Goal: Register for event/course

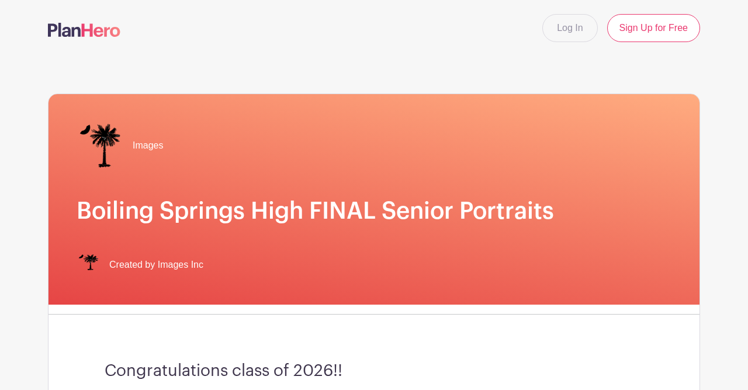
scroll to position [3825, 0]
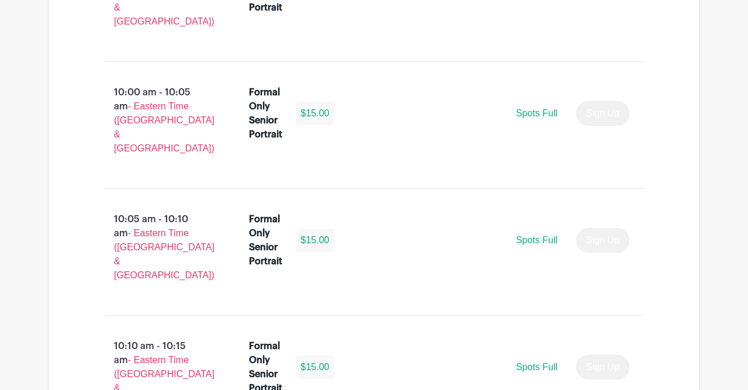
scroll to position [3855, 0]
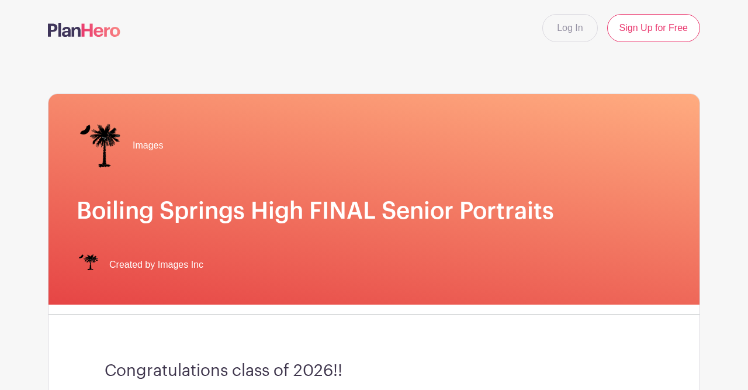
scroll to position [3855, 0]
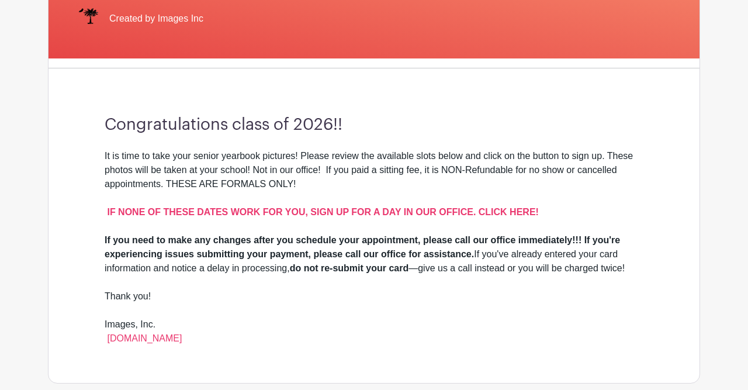
scroll to position [245, 0]
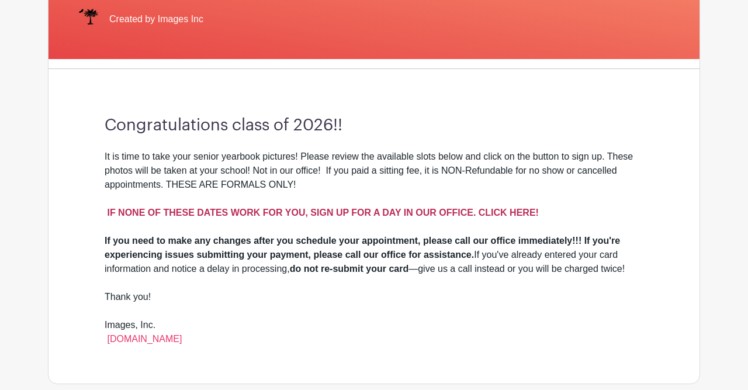
click at [506, 208] on strong "IF NONE OF THESE DATES WORK FOR YOU, SIGN UP FOR A DAY IN OUR OFFICE. CLICK HER…" at bounding box center [322, 212] width 431 height 10
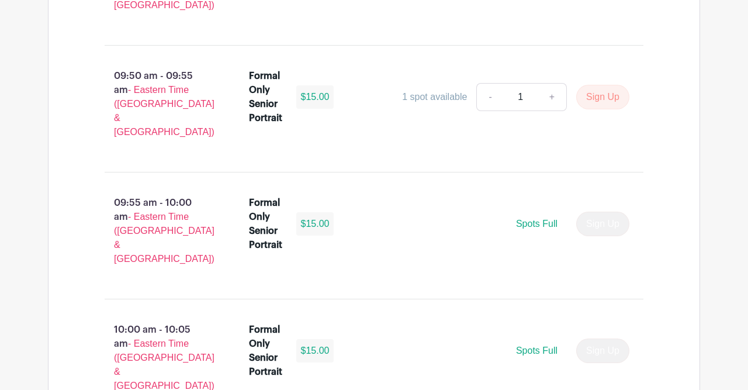
scroll to position [3617, 0]
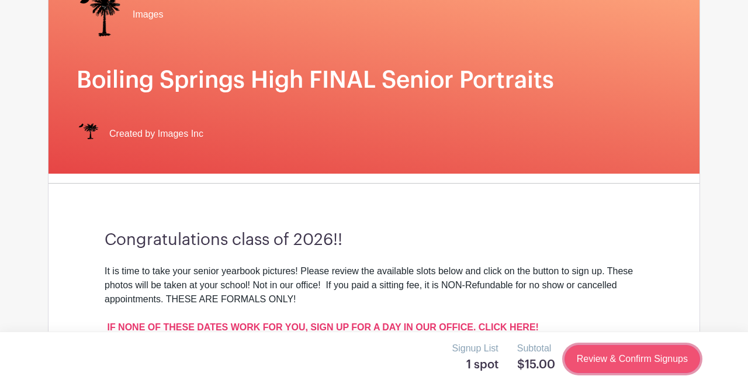
click at [608, 364] on link "Review & Confirm Signups" at bounding box center [631, 359] width 135 height 28
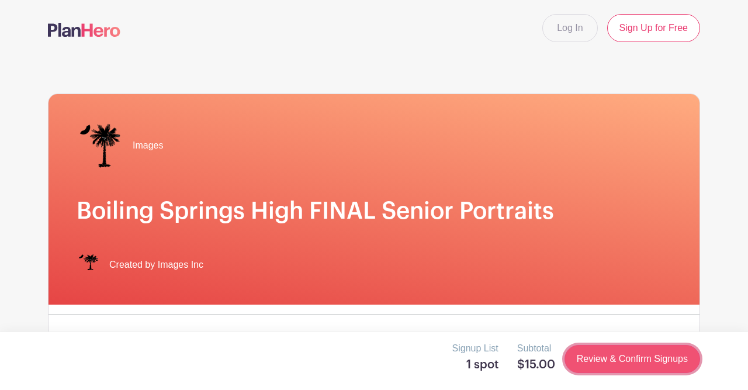
click at [625, 362] on link "Review & Confirm Signups" at bounding box center [631, 359] width 135 height 28
click at [620, 359] on link "Review & Confirm Signups" at bounding box center [631, 359] width 135 height 28
click at [586, 358] on link "Review & Confirm Signups" at bounding box center [631, 359] width 135 height 28
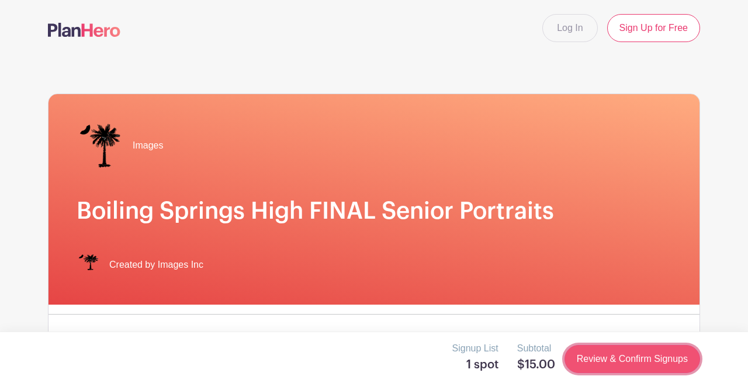
click at [586, 358] on link "Review & Confirm Signups" at bounding box center [631, 359] width 135 height 28
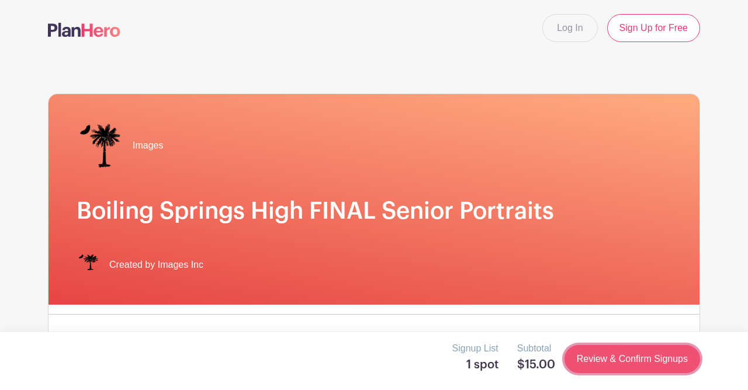
click at [586, 358] on link "Review & Confirm Signups" at bounding box center [631, 359] width 135 height 28
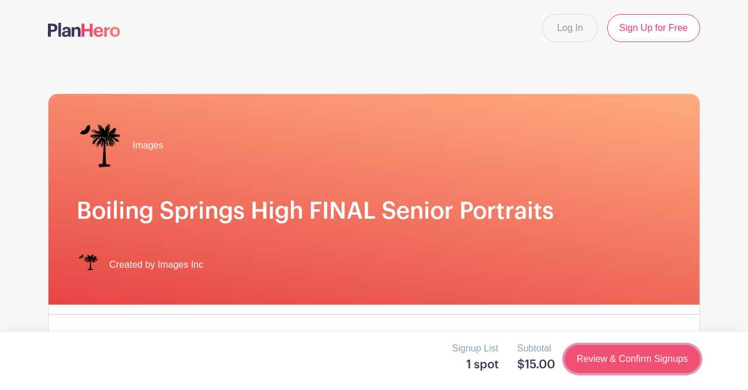
click at [586, 358] on link "Review & Confirm Signups" at bounding box center [631, 359] width 135 height 28
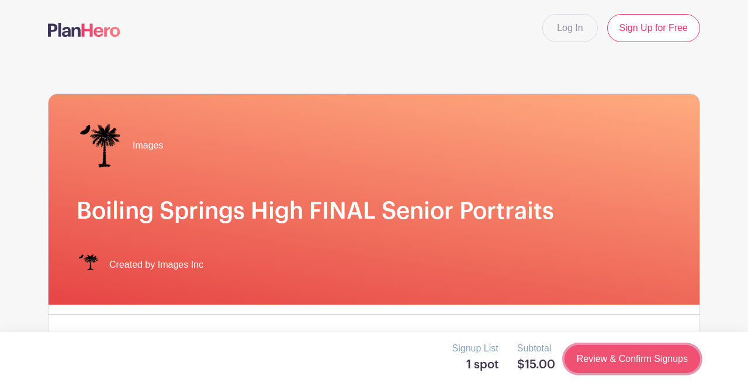
click at [586, 358] on link "Review & Confirm Signups" at bounding box center [631, 359] width 135 height 28
click at [586, 354] on link "Review & Confirm Signups" at bounding box center [631, 359] width 135 height 28
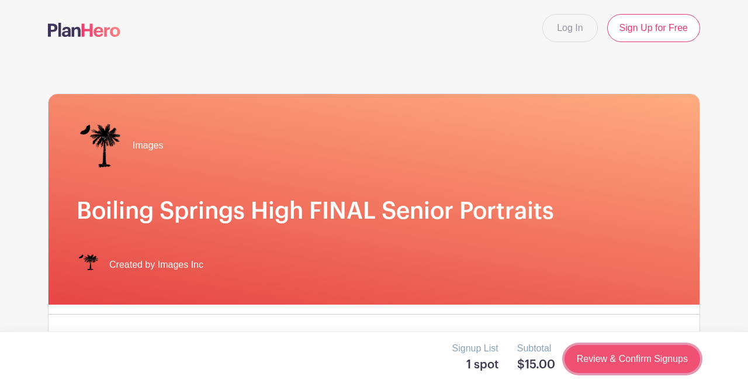
click at [586, 354] on link "Review & Confirm Signups" at bounding box center [631, 359] width 135 height 28
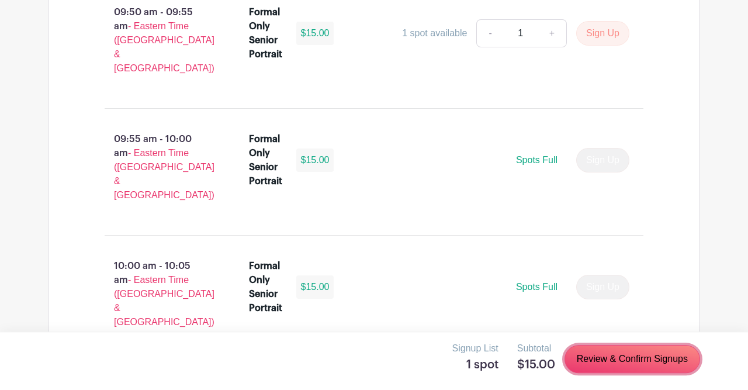
scroll to position [3855, 0]
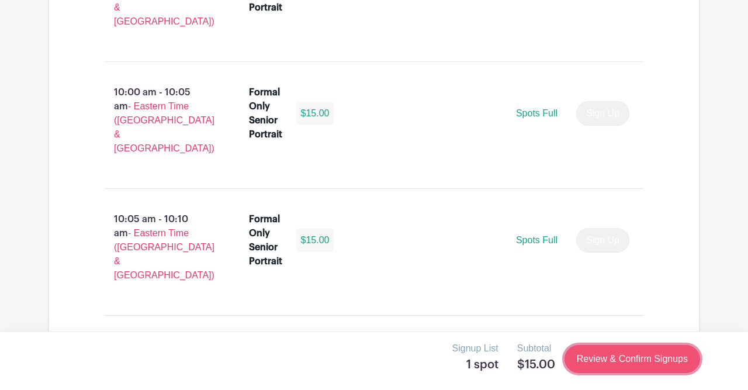
click at [604, 362] on link "Review & Confirm Signups" at bounding box center [631, 359] width 135 height 28
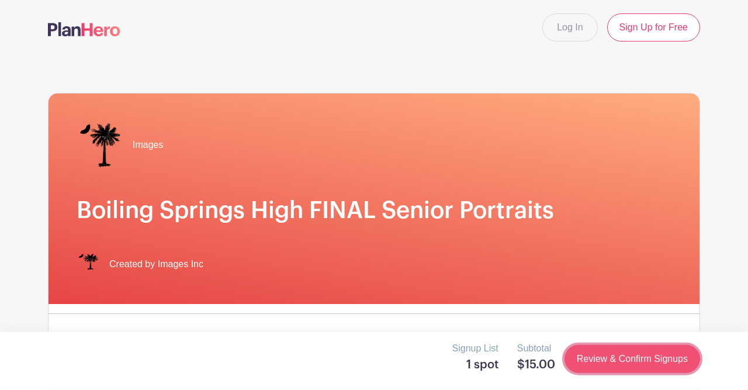
scroll to position [0, 0]
click at [604, 362] on link "Review & Confirm Signups" at bounding box center [631, 359] width 135 height 28
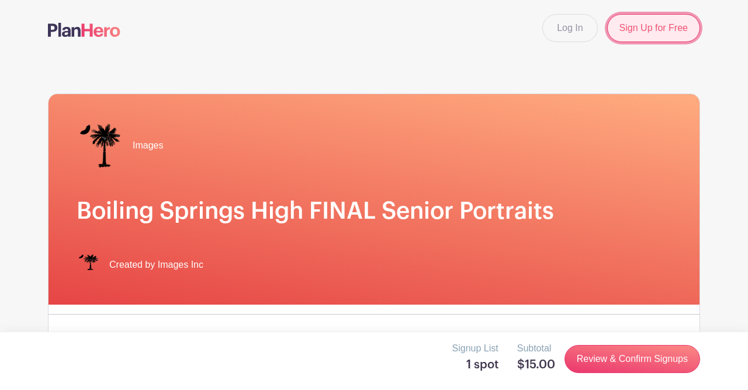
click at [658, 38] on link "Sign Up for Free" at bounding box center [653, 28] width 93 height 28
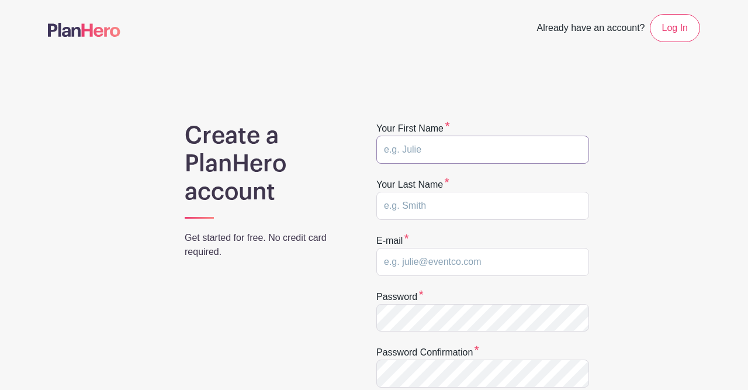
click at [475, 138] on input "text" at bounding box center [482, 149] width 213 height 28
type input "Winston"
type input "Lotus"
type input "lotuswins3@gmail.com"
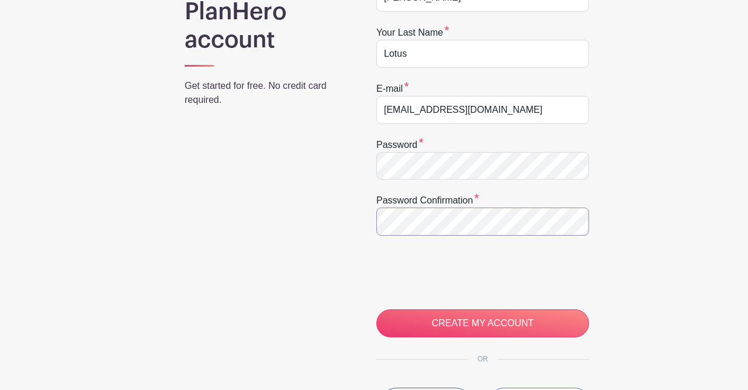
scroll to position [152, 0]
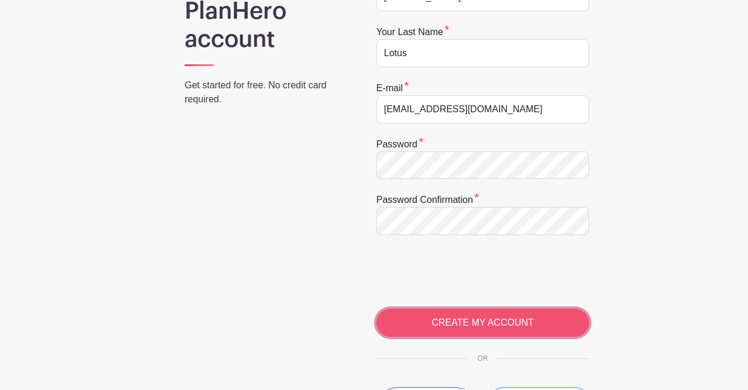
click at [434, 315] on input "CREATE MY ACCOUNT" at bounding box center [482, 322] width 213 height 28
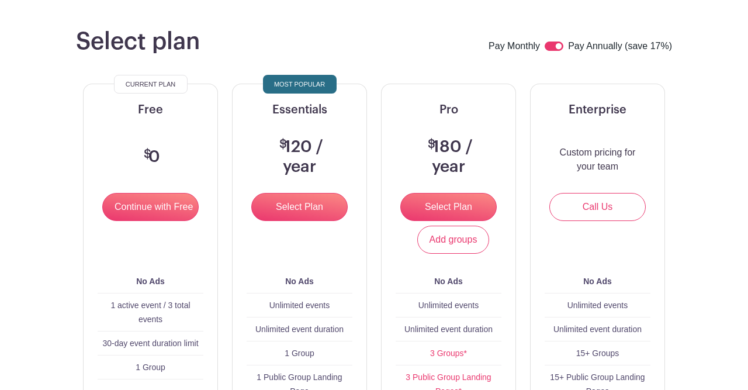
scroll to position [86, 0]
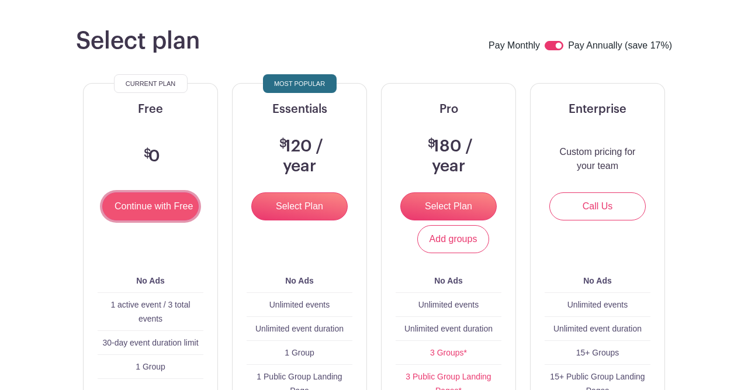
click at [142, 219] on input "Continue with Free" at bounding box center [150, 206] width 96 height 28
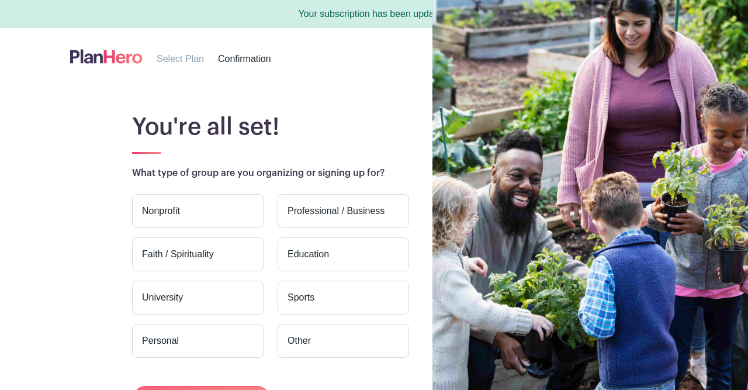
scroll to position [95, 0]
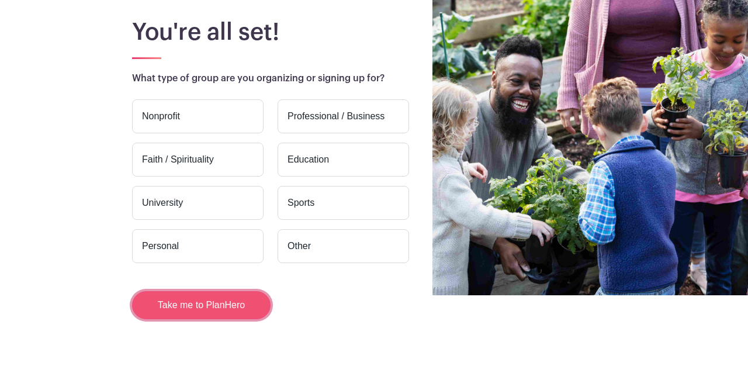
click at [223, 299] on button "Take me to PlanHero" at bounding box center [201, 305] width 138 height 28
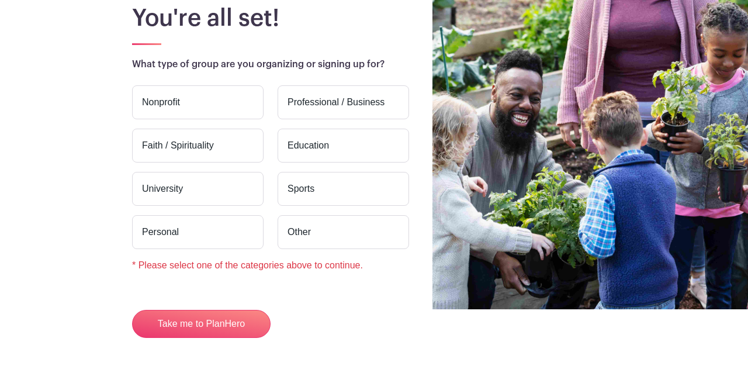
scroll to position [81, 0]
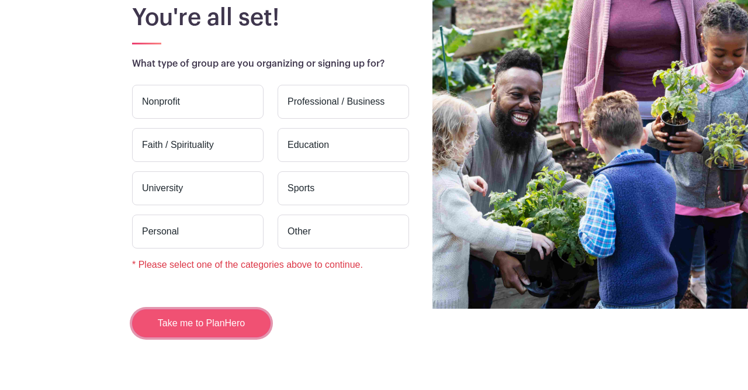
click at [214, 321] on button "Take me to PlanHero" at bounding box center [201, 323] width 138 height 28
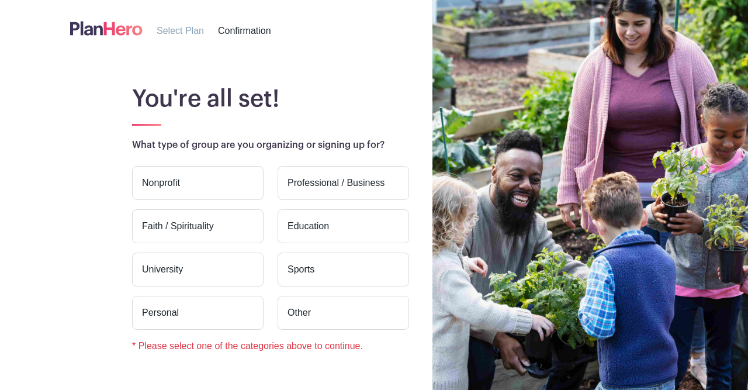
click at [319, 207] on div "Nonprofit Professional / Business Faith / Spirituality Education [GEOGRAPHIC_DA…" at bounding box center [270, 260] width 291 height 206
click at [316, 225] on label "Education" at bounding box center [342, 226] width 131 height 34
click at [0, 0] on input "Education" at bounding box center [0, 0] width 0 height 0
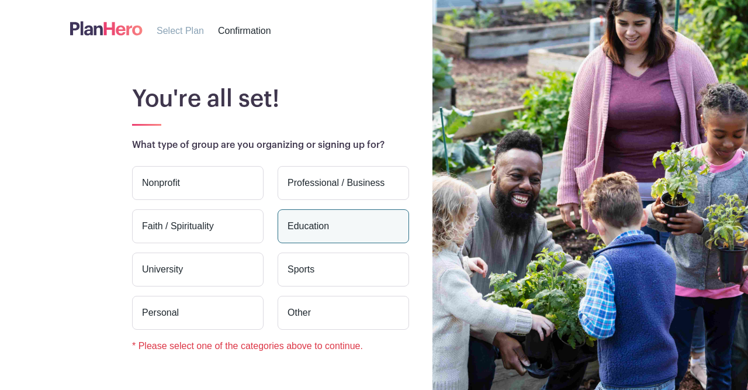
scroll to position [99, 0]
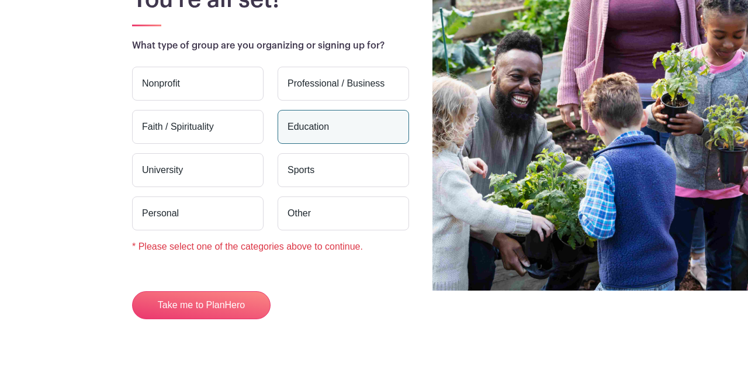
click at [194, 321] on main "You're all set! What type of group are you organizing or signing up for? Nonpro…" at bounding box center [374, 174] width 748 height 435
click at [194, 318] on main "You're all set! What type of group are you organizing or signing up for? Nonpro…" at bounding box center [374, 174] width 748 height 435
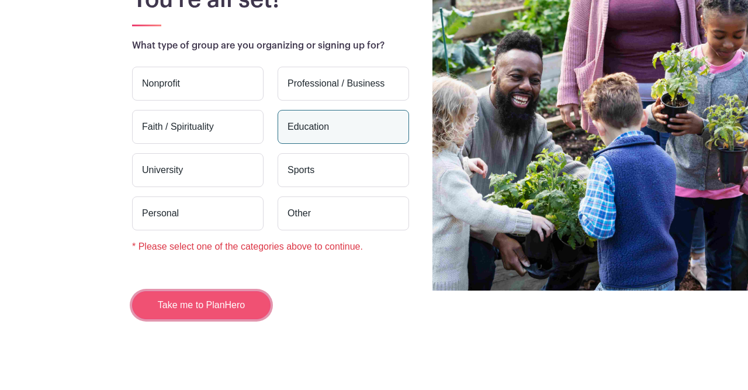
click at [185, 309] on button "Take me to PlanHero" at bounding box center [201, 305] width 138 height 28
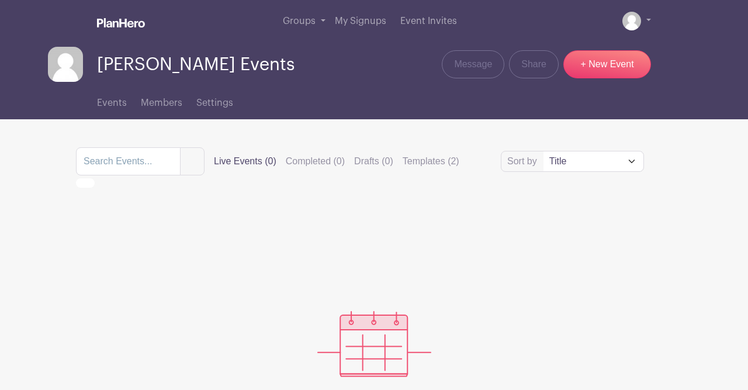
scroll to position [6, 0]
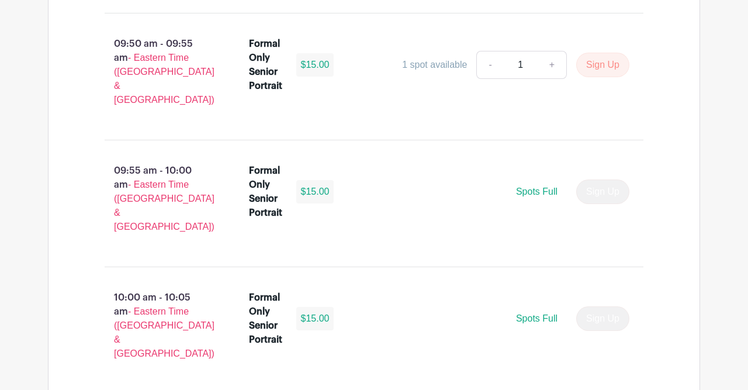
scroll to position [3636, 0]
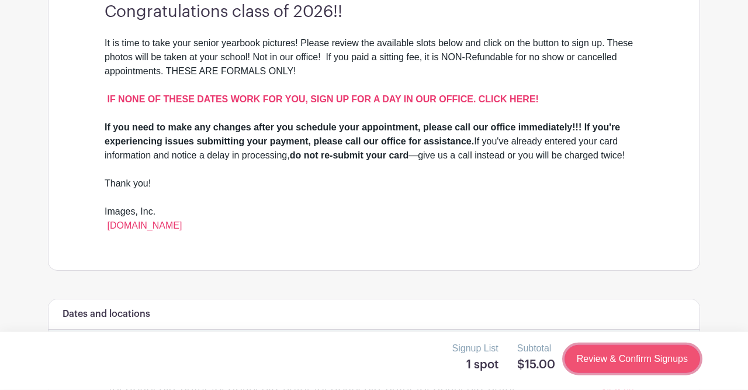
click at [600, 368] on link "Review & Confirm Signups" at bounding box center [631, 359] width 135 height 28
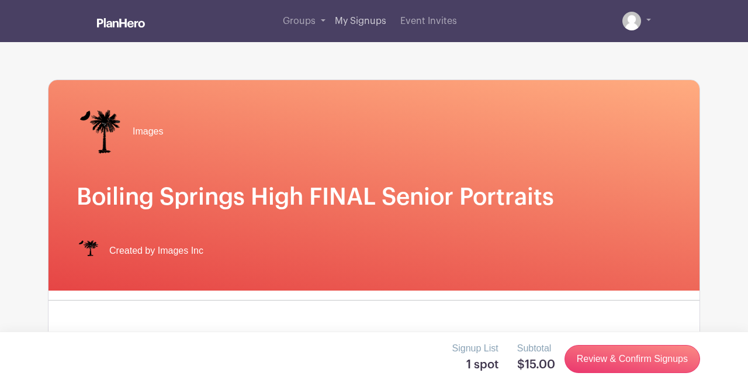
click at [357, 22] on span "My Signups" at bounding box center [360, 20] width 51 height 9
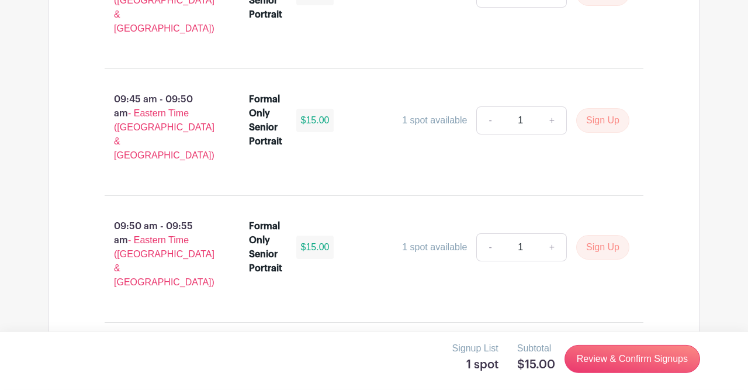
scroll to position [3459, 0]
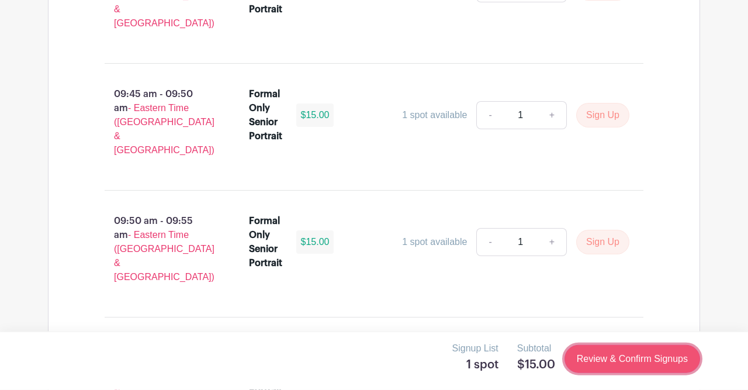
click at [605, 359] on link "Review & Confirm Signups" at bounding box center [631, 359] width 135 height 28
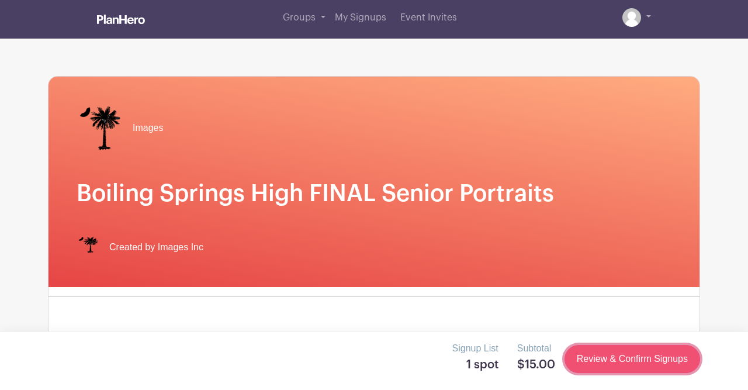
scroll to position [1, 0]
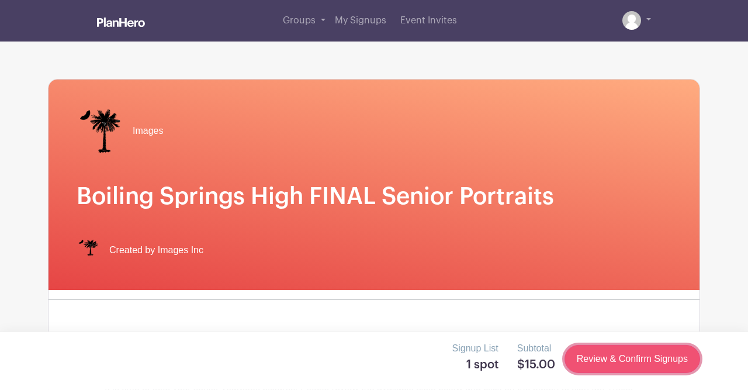
click at [605, 359] on link "Review & Confirm Signups" at bounding box center [631, 359] width 135 height 28
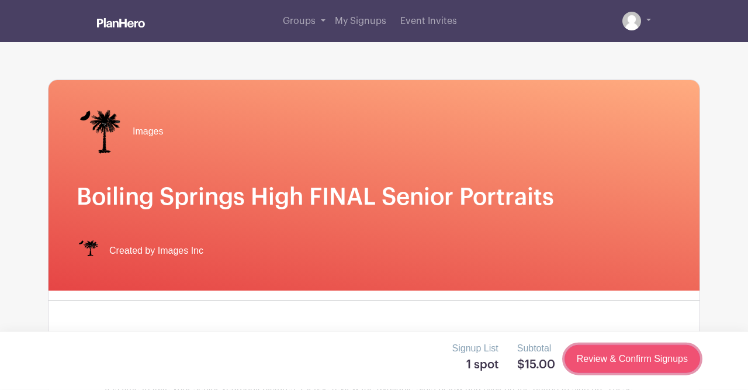
click at [605, 359] on link "Review & Confirm Signups" at bounding box center [631, 359] width 135 height 28
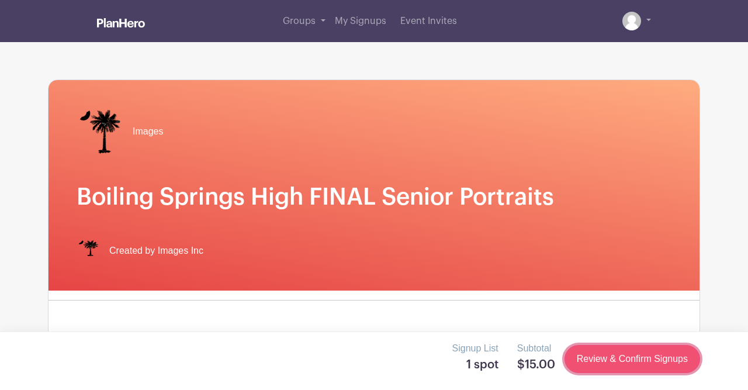
click at [605, 359] on link "Review & Confirm Signups" at bounding box center [631, 359] width 135 height 28
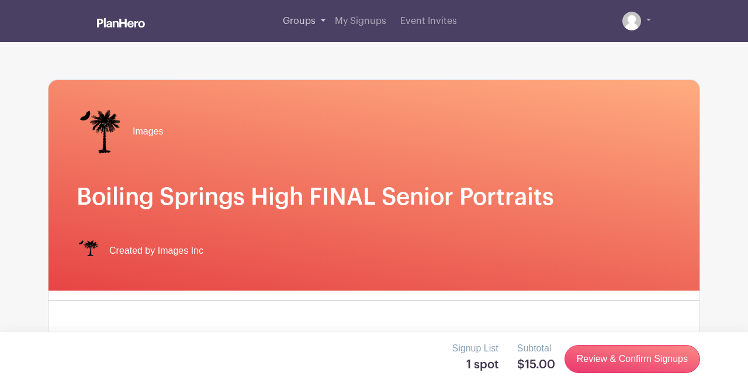
click at [319, 23] on link "Groups" at bounding box center [304, 21] width 52 height 42
click at [355, 19] on span "My Signups" at bounding box center [360, 20] width 51 height 9
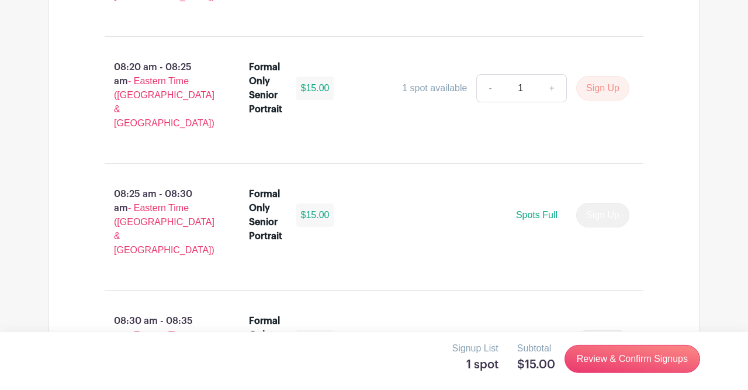
scroll to position [1347, 0]
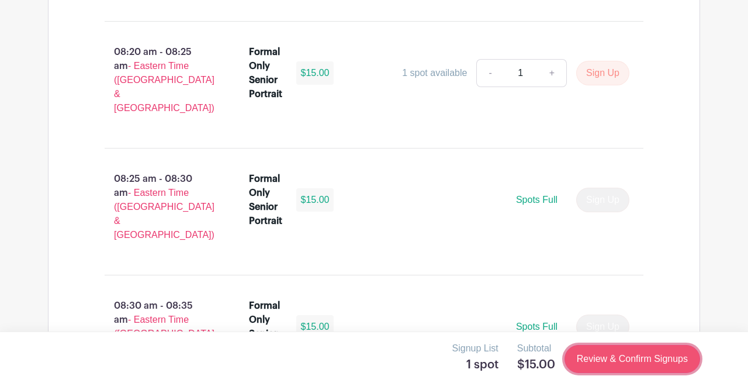
click at [616, 355] on link "Review & Confirm Signups" at bounding box center [631, 359] width 135 height 28
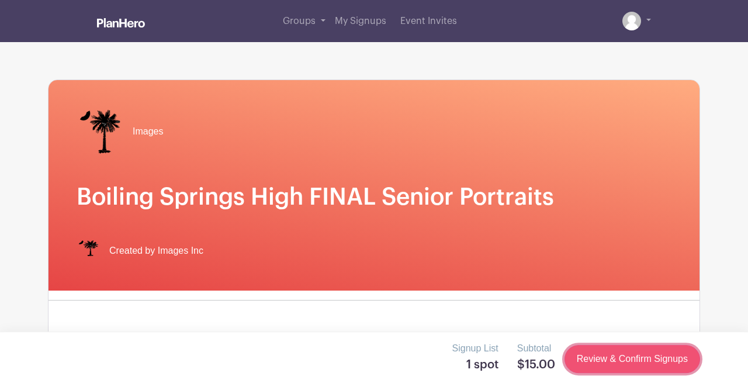
scroll to position [0, 0]
click at [616, 355] on link "Review & Confirm Signups" at bounding box center [631, 359] width 135 height 28
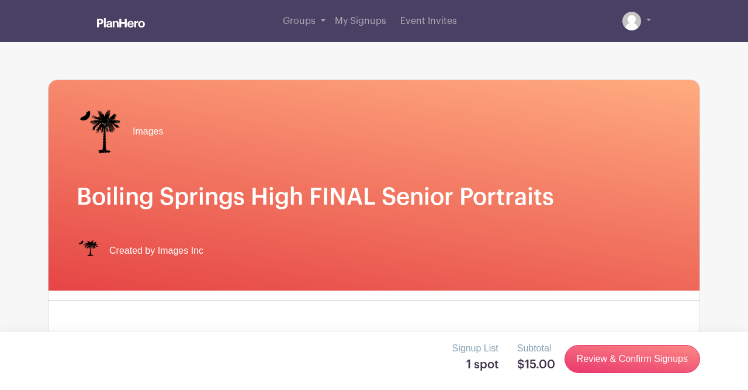
click at [520, 202] on h1 "Boiling Springs High FINAL Senior Portraits" at bounding box center [374, 197] width 595 height 28
click at [585, 344] on div "Signup List 1 spot Subtotal $15.00 Review & Confirm Signups" at bounding box center [374, 358] width 652 height 35
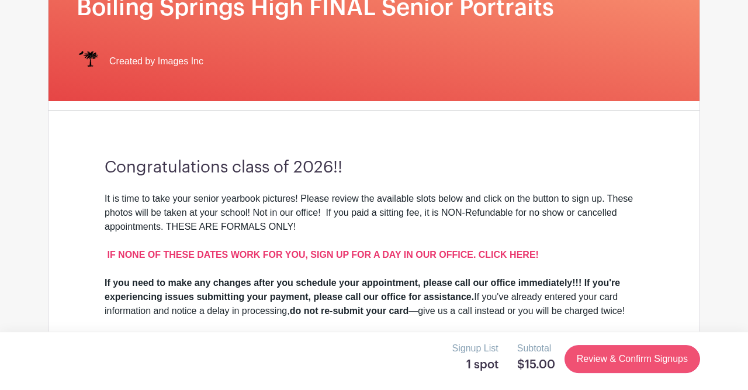
scroll to position [191, 0]
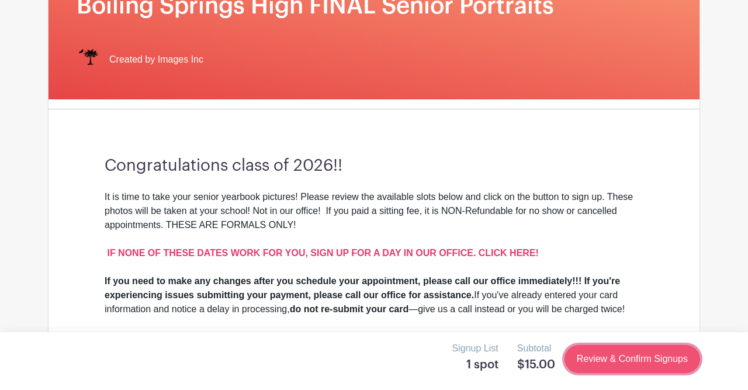
click at [625, 350] on link "Review & Confirm Signups" at bounding box center [631, 359] width 135 height 28
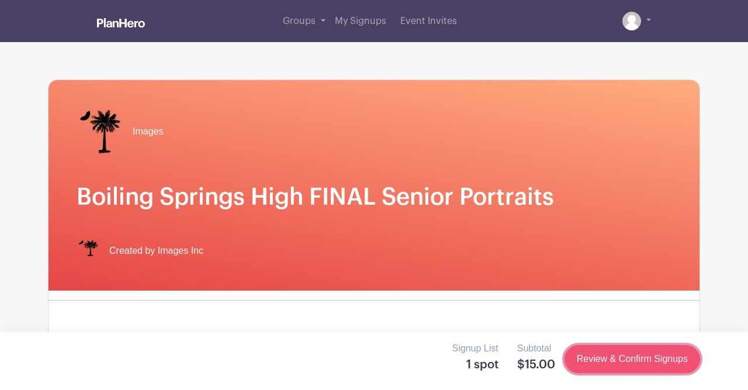
scroll to position [0, 0]
click at [625, 350] on link "Review & Confirm Signups" at bounding box center [631, 359] width 135 height 28
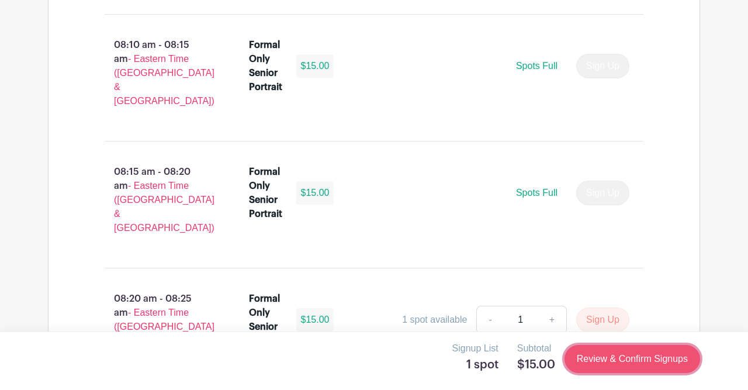
click at [633, 353] on link "Review & Confirm Signups" at bounding box center [631, 359] width 135 height 28
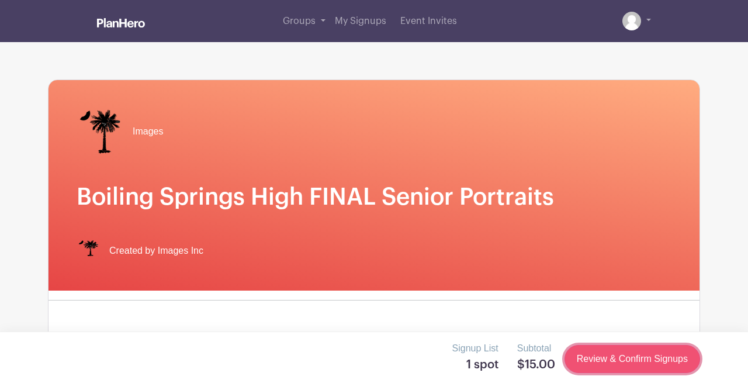
click at [633, 353] on link "Review & Confirm Signups" at bounding box center [631, 359] width 135 height 28
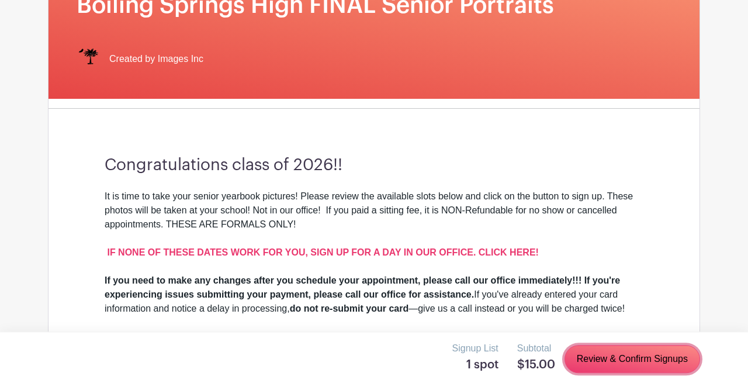
scroll to position [193, 0]
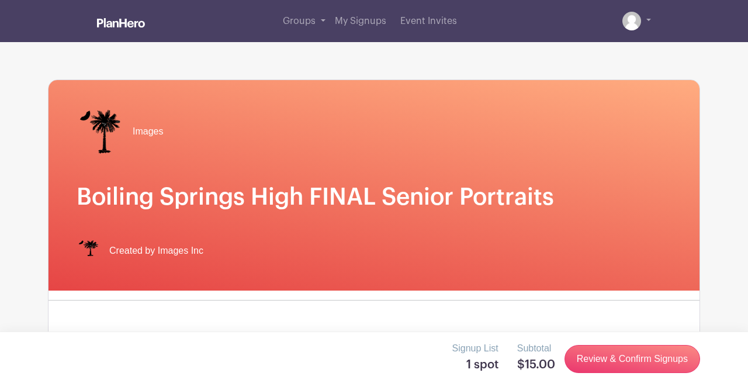
scroll to position [193, 0]
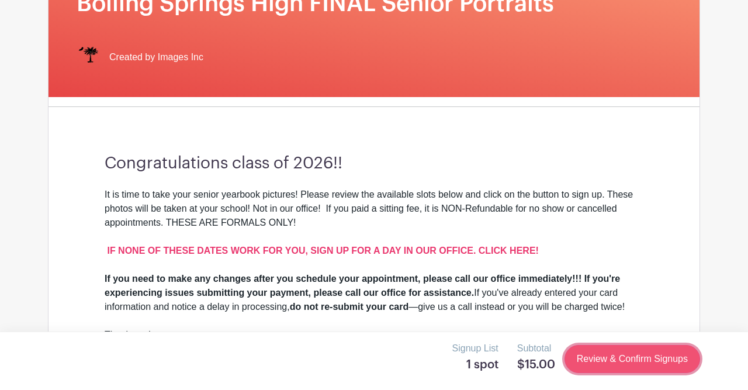
click at [600, 347] on link "Review & Confirm Signups" at bounding box center [631, 359] width 135 height 28
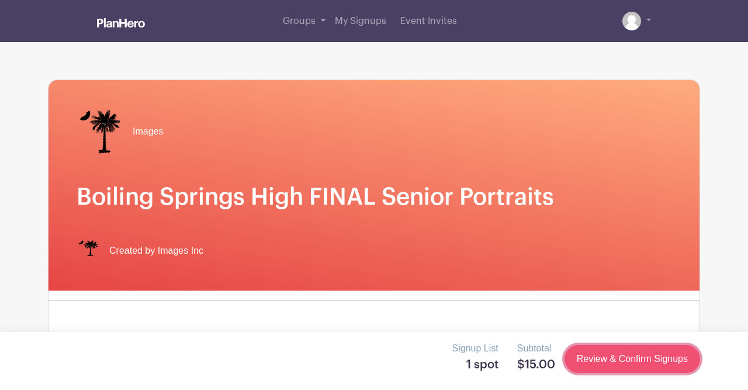
scroll to position [0, 0]
click at [600, 347] on link "Review & Confirm Signups" at bounding box center [631, 359] width 135 height 28
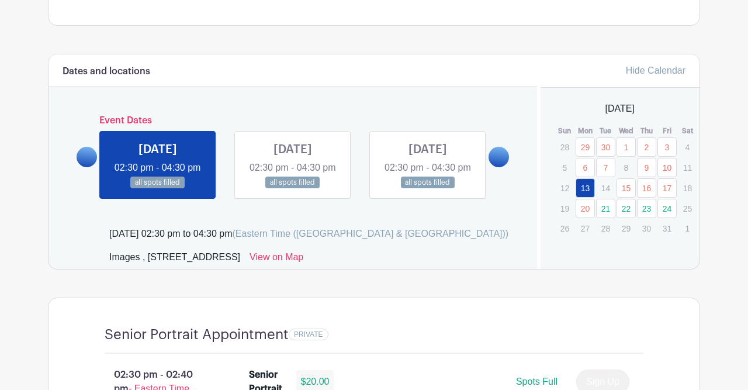
scroll to position [528, 0]
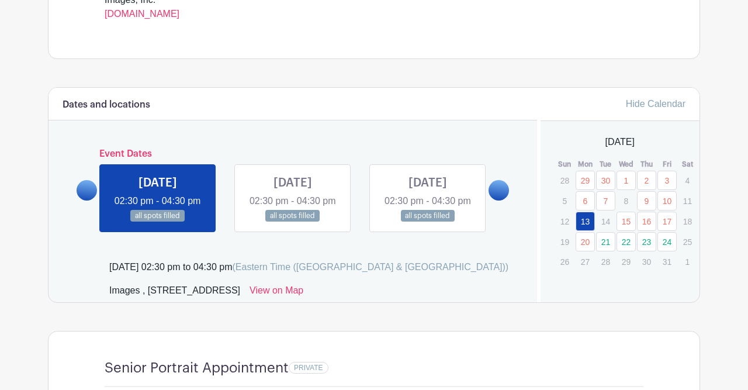
click at [607, 240] on link "21" at bounding box center [605, 241] width 19 height 19
